Goal: Task Accomplishment & Management: Manage account settings

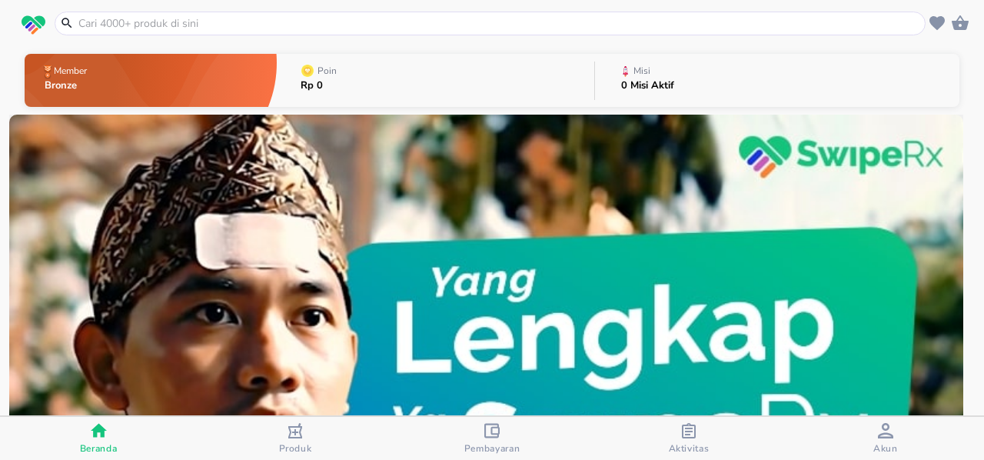
click at [900, 434] on span "Akun" at bounding box center [886, 439] width 188 height 32
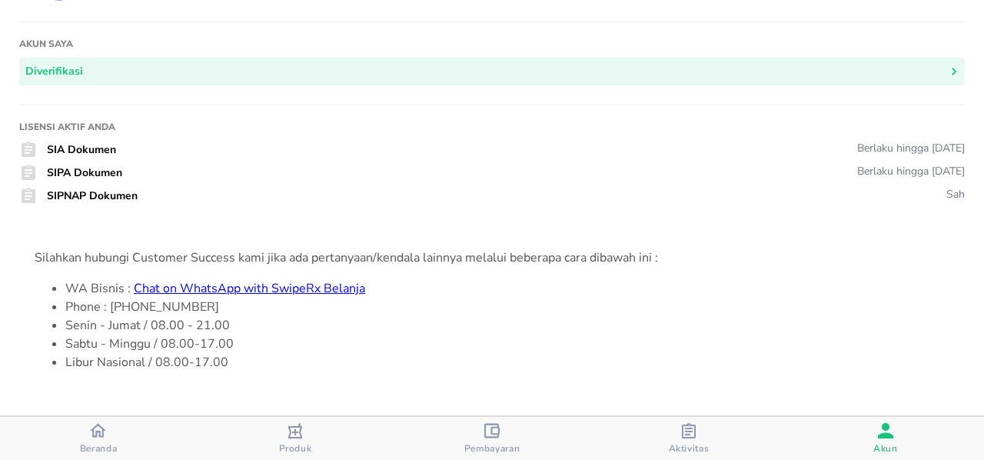
scroll to position [72, 0]
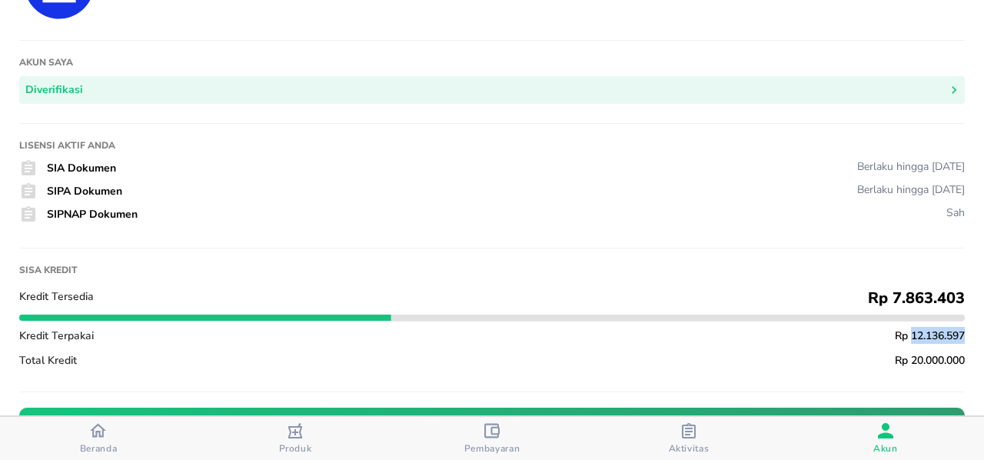
drag, startPoint x: 897, startPoint y: 333, endPoint x: 956, endPoint y: 328, distance: 60.1
click at [956, 328] on div "Apotek [GEOGRAPHIC_DATA] [EMAIL_ADDRESS][DOMAIN_NAME] Akun saya Diverifikasi Li…" at bounding box center [492, 219] width 984 height 582
copy span "12.136.597"
